Goal: Find specific page/section: Find specific page/section

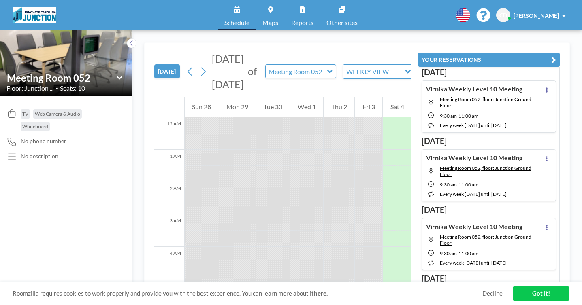
click at [411, 43] on div "TODAY Sep - Oct 2025 of Meeting Room 052 WEEKLY VIEW Loading..." at bounding box center [282, 70] width 257 height 54
click at [546, 43] on div "TODAY Sep - Oct 2025 of Meeting Room 052 WEEKLY VIEW Loading... 12 AM 1 AM 2 AM…" at bounding box center [356, 168] width 425 height 251
click at [554, 14] on span "[PERSON_NAME]" at bounding box center [535, 15] width 45 height 7
click at [286, 65] on input "text" at bounding box center [297, 71] width 62 height 13
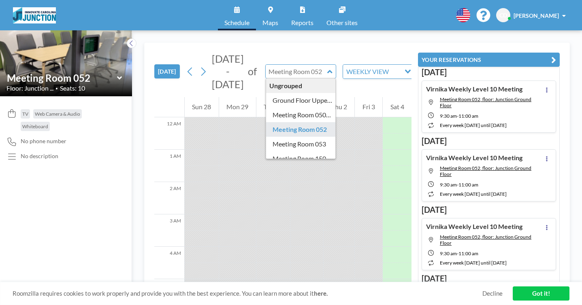
type input "Meeting Room 052"
click at [277, 19] on span "Maps" at bounding box center [270, 22] width 16 height 6
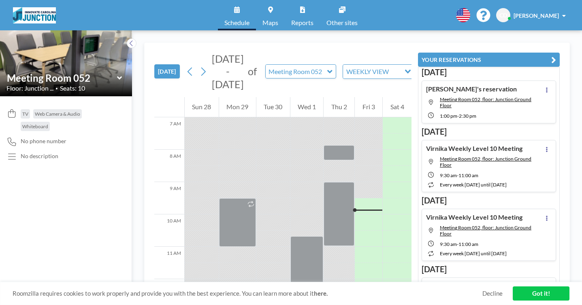
scroll to position [249, 0]
